Goal: Task Accomplishment & Management: Manage account settings

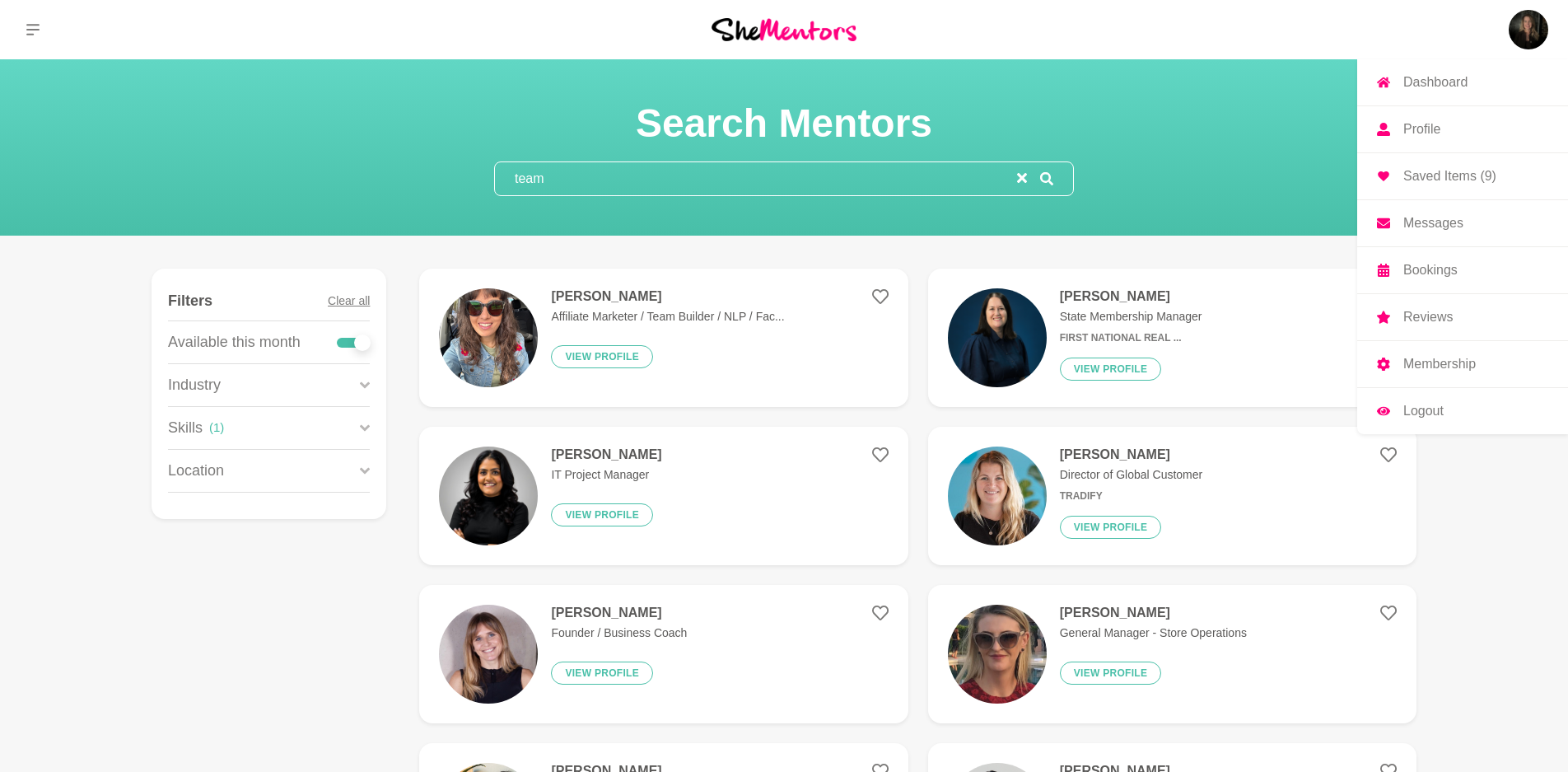
click at [1531, 22] on img at bounding box center [1529, 30] width 40 height 40
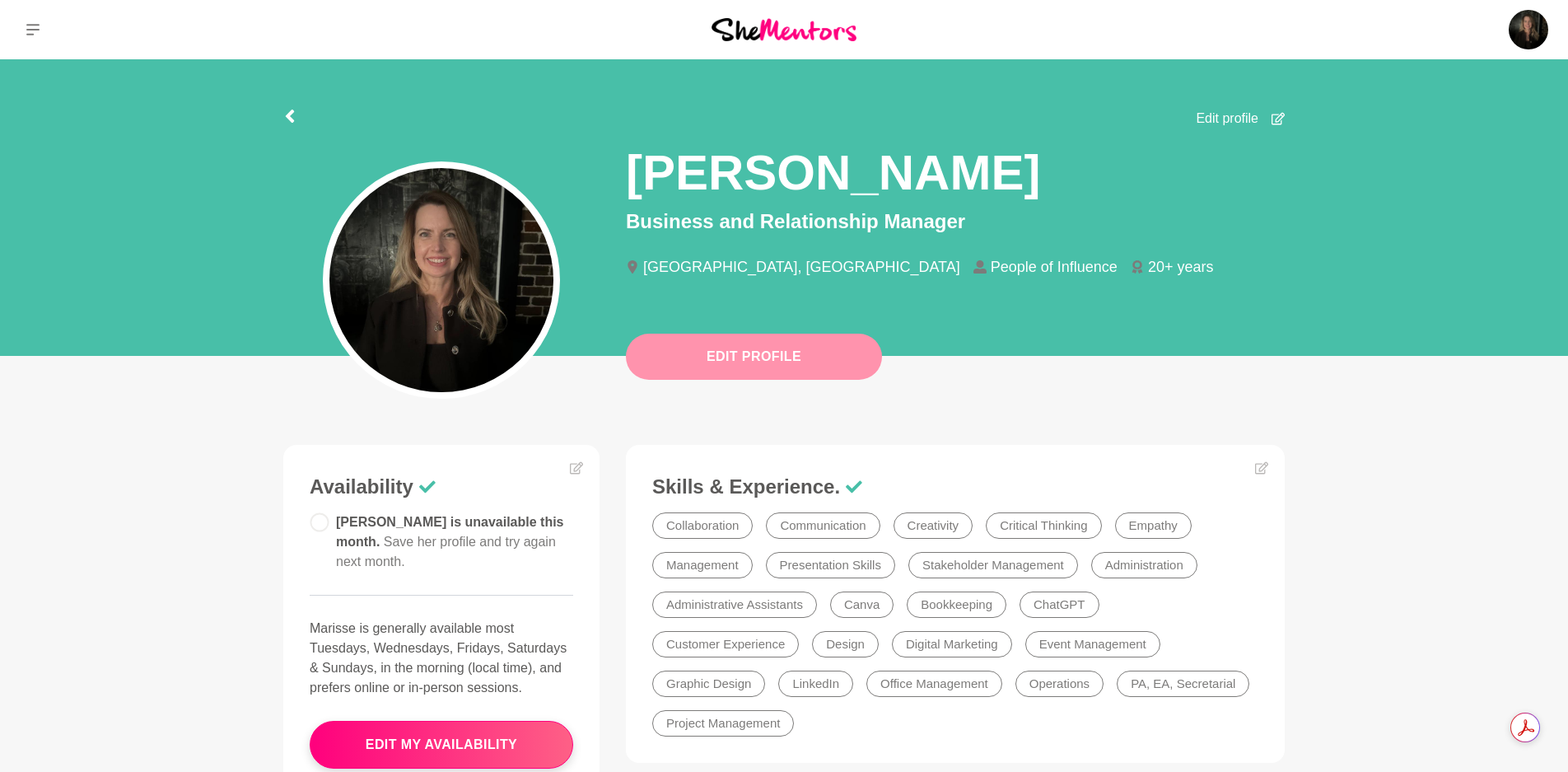
click at [820, 346] on button "Edit Profile" at bounding box center [754, 356] width 256 height 46
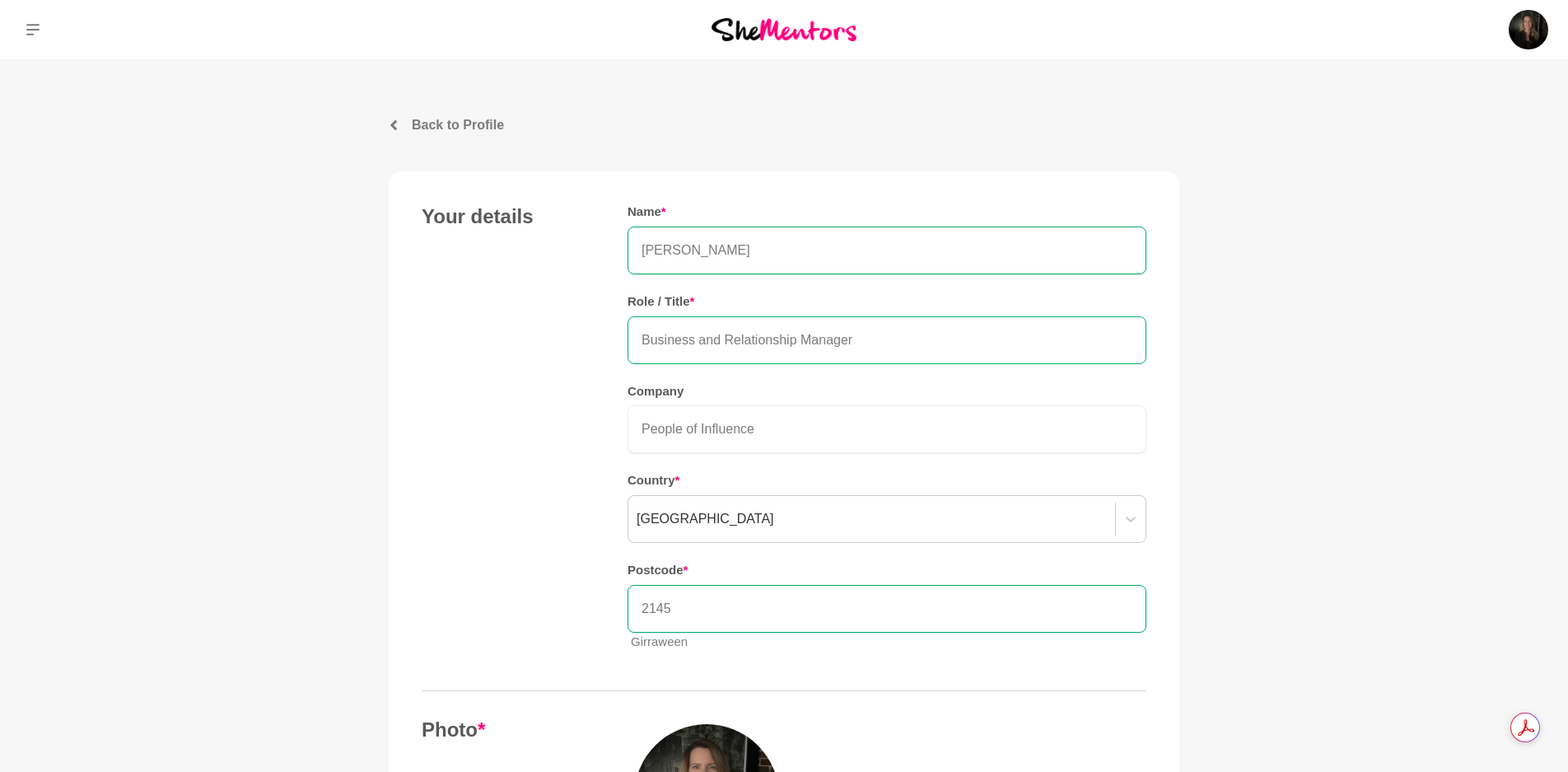
click at [870, 332] on input "Business and Relationship Manager" at bounding box center [887, 339] width 519 height 47
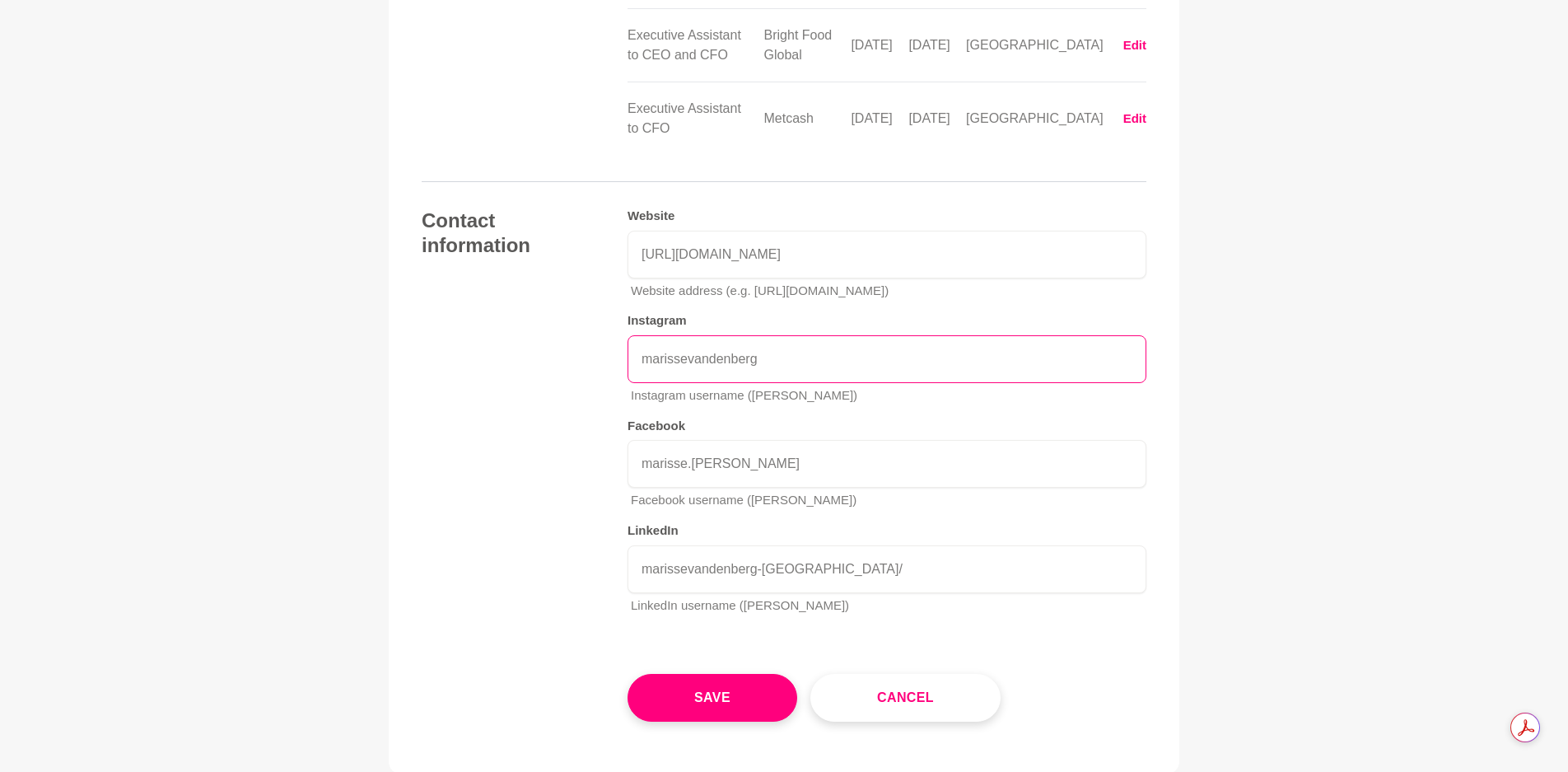
scroll to position [3014, 0]
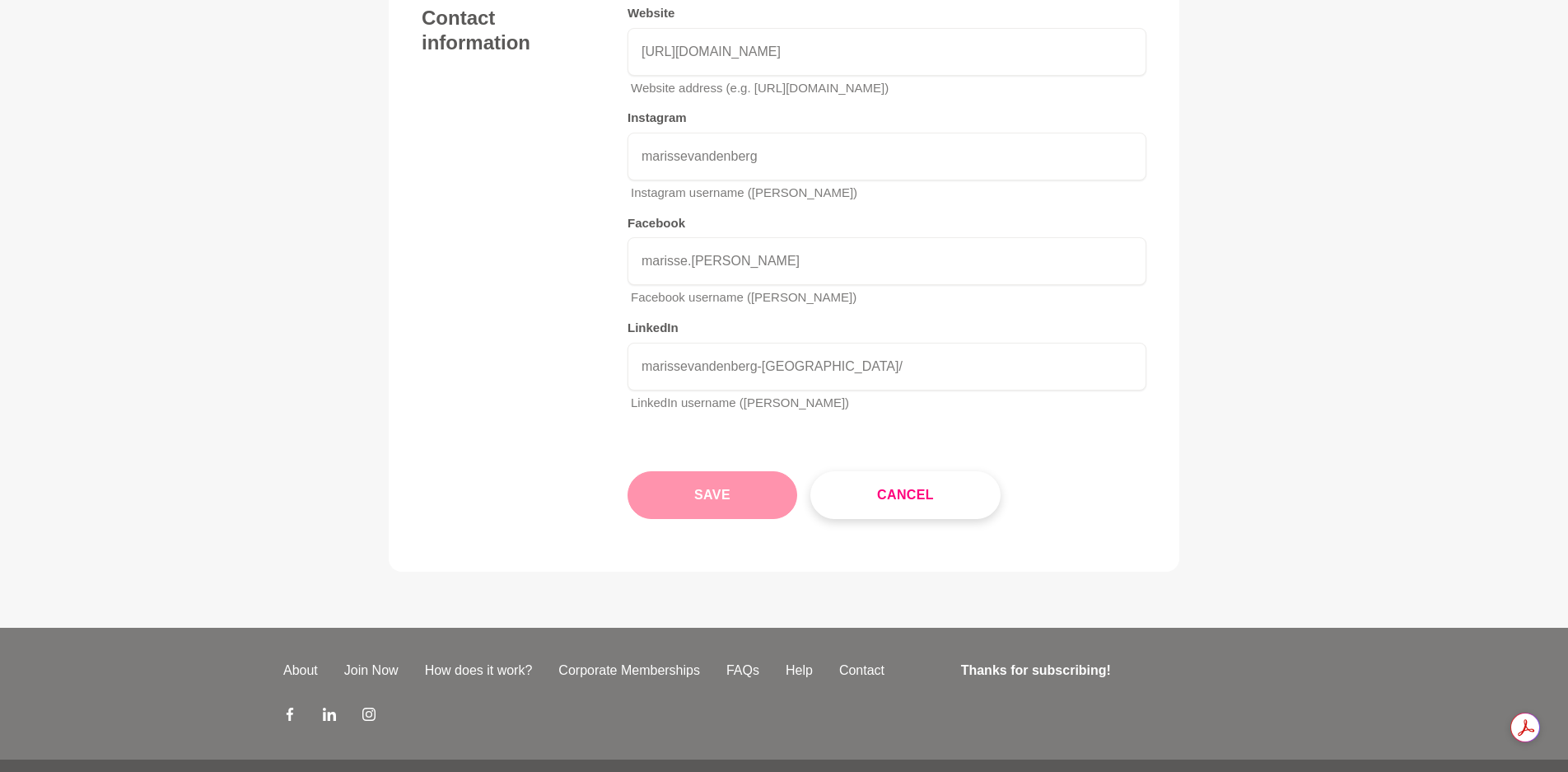
type input "Business and Relationship Manager - Leadership and Team Development"
click at [732, 472] on button "Save" at bounding box center [713, 495] width 170 height 47
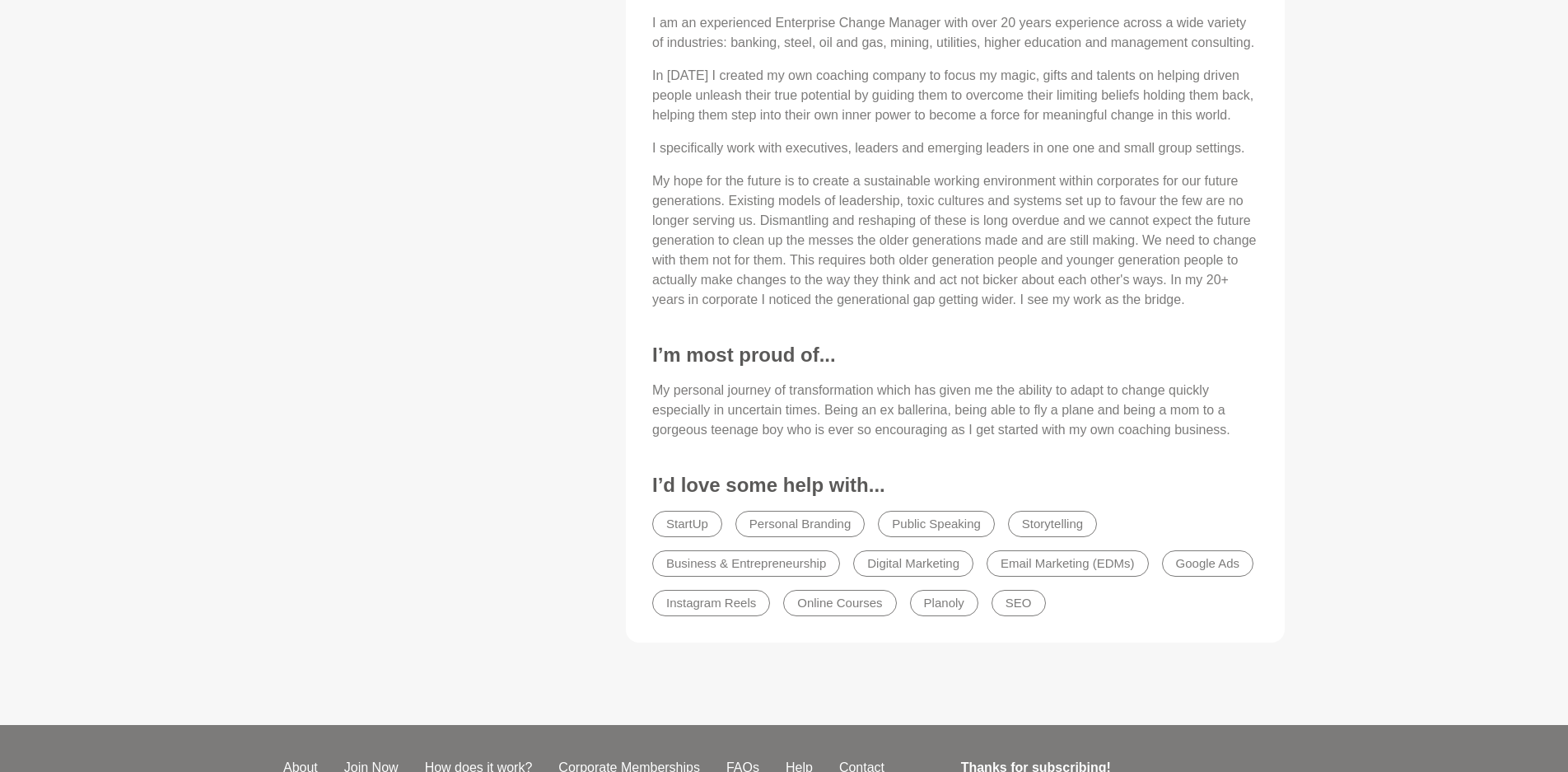
scroll to position [806, 0]
